Goal: Navigation & Orientation: Find specific page/section

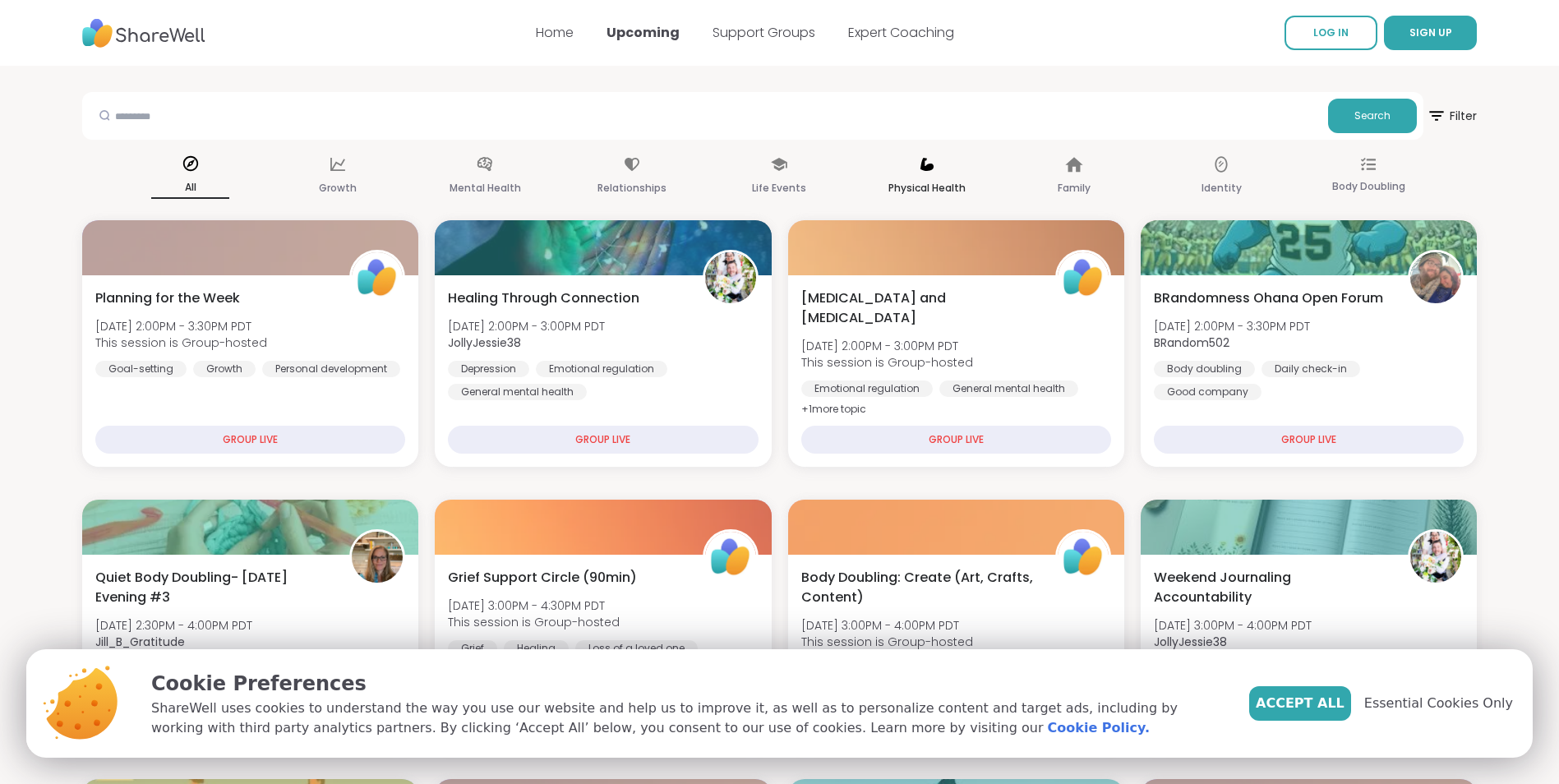
click at [925, 179] on p "Physical Health" at bounding box center [927, 188] width 77 height 20
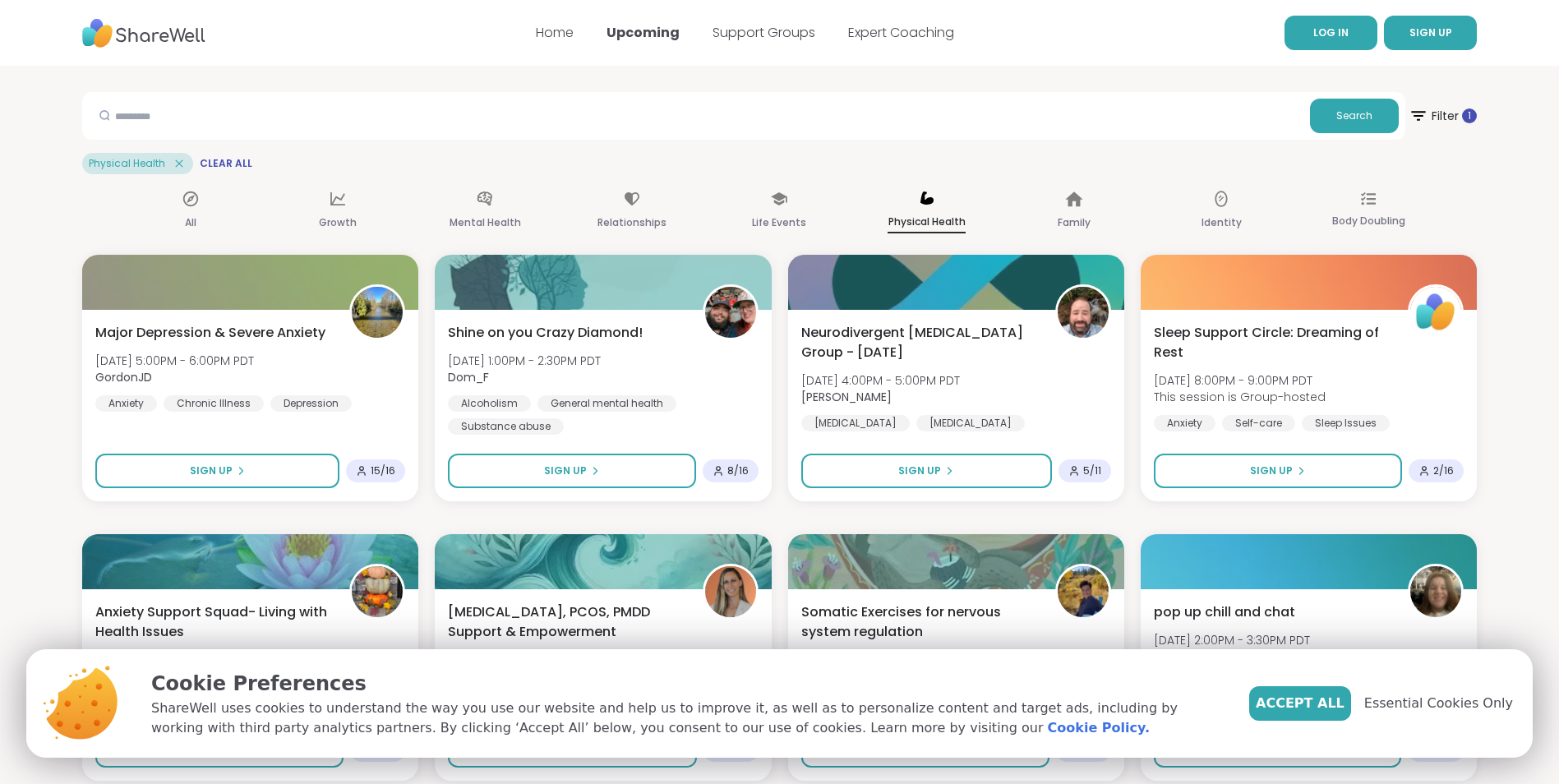
click at [1336, 34] on span "LOG IN" at bounding box center [1331, 32] width 36 height 14
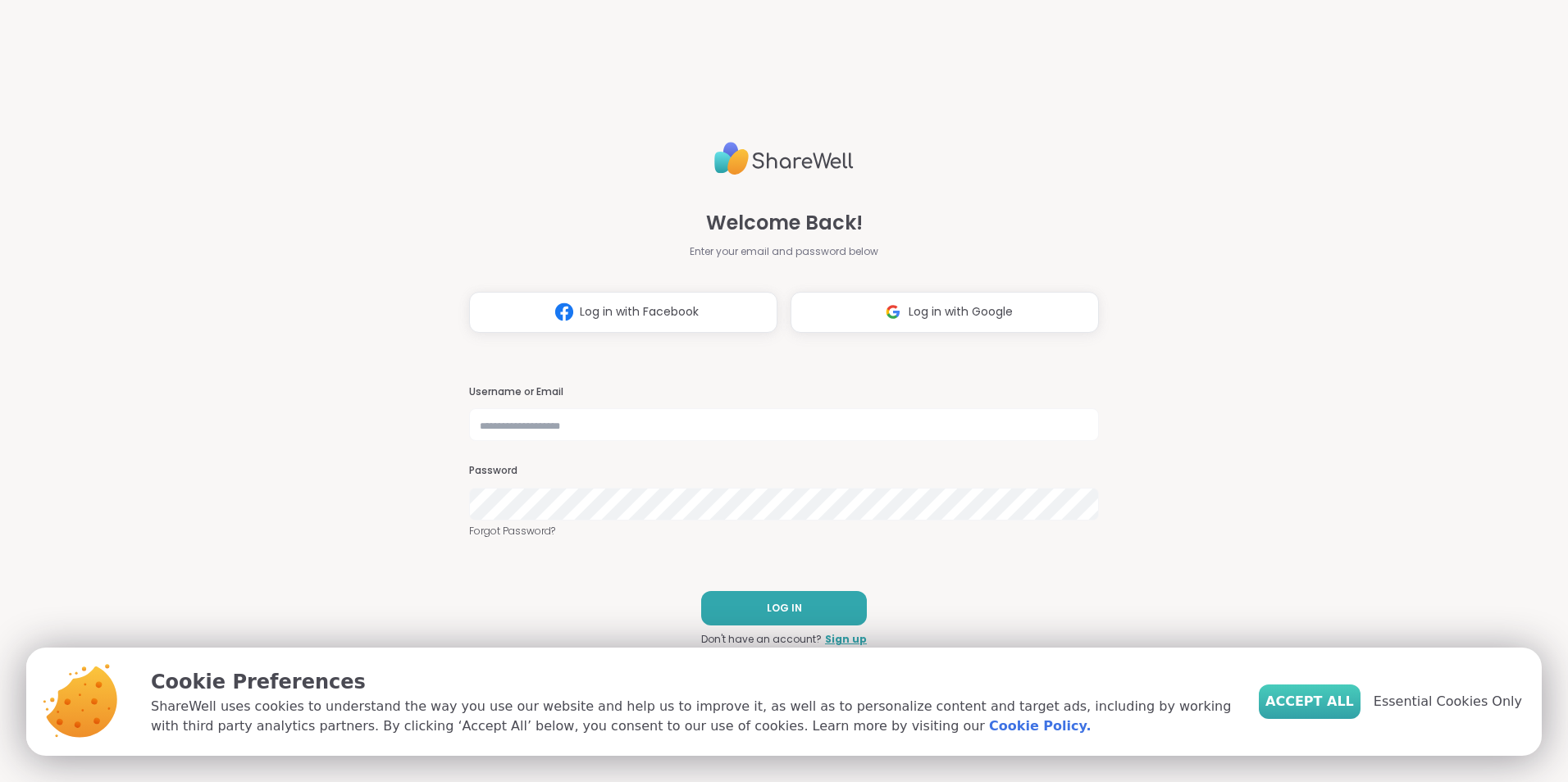
click at [1328, 707] on span "Accept All" at bounding box center [1309, 701] width 88 height 20
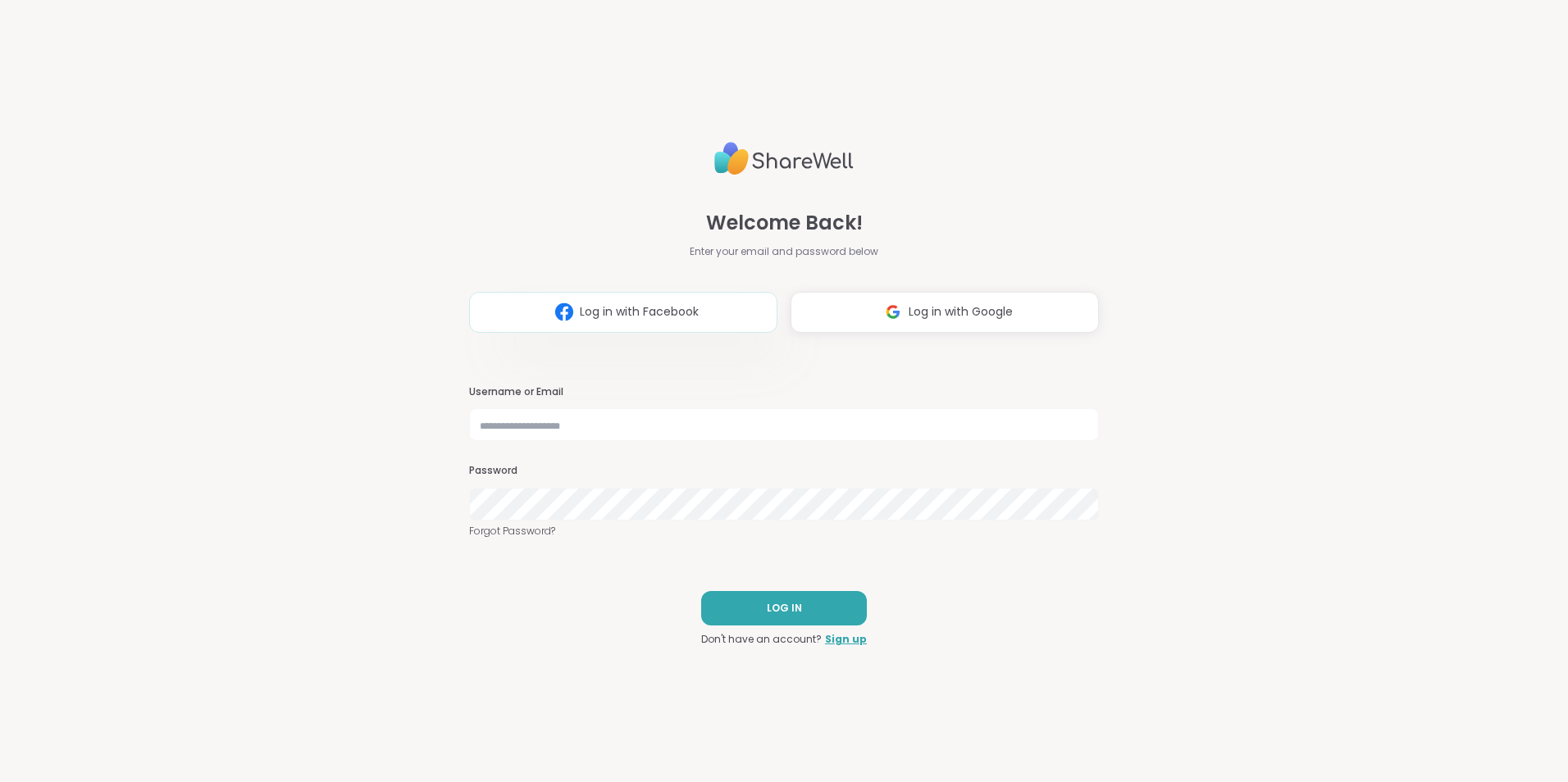
click at [601, 308] on span "Log in with Facebook" at bounding box center [639, 312] width 119 height 17
click at [798, 427] on input "text" at bounding box center [784, 424] width 630 height 33
type input "**********"
click at [751, 593] on button "LOG IN" at bounding box center [783, 608] width 165 height 35
